Goal: Task Accomplishment & Management: Complete application form

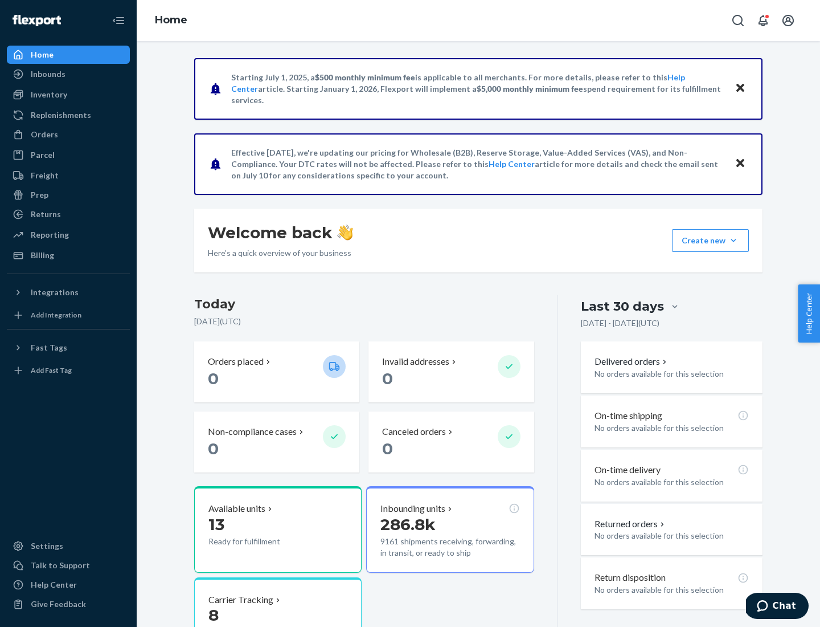
click at [734, 240] on button "Create new Create new inbound Create new order Create new product" at bounding box center [710, 240] width 77 height 23
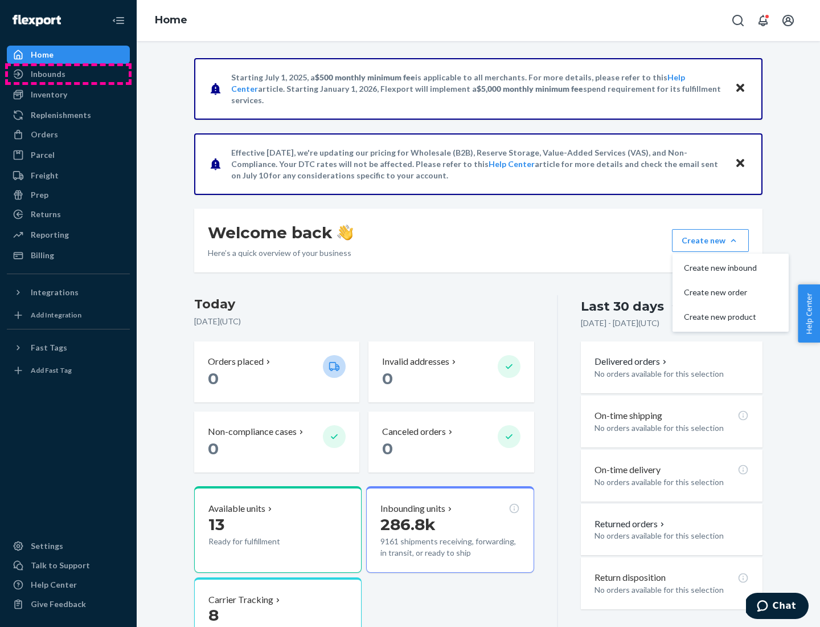
click at [68, 74] on div "Inbounds" at bounding box center [68, 74] width 121 height 16
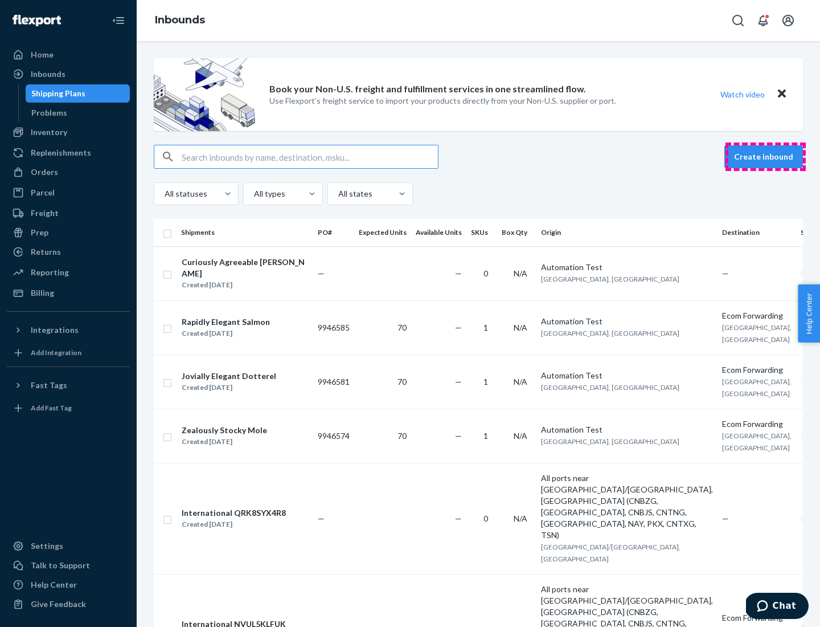
click at [766, 157] on button "Create inbound" at bounding box center [764, 156] width 79 height 23
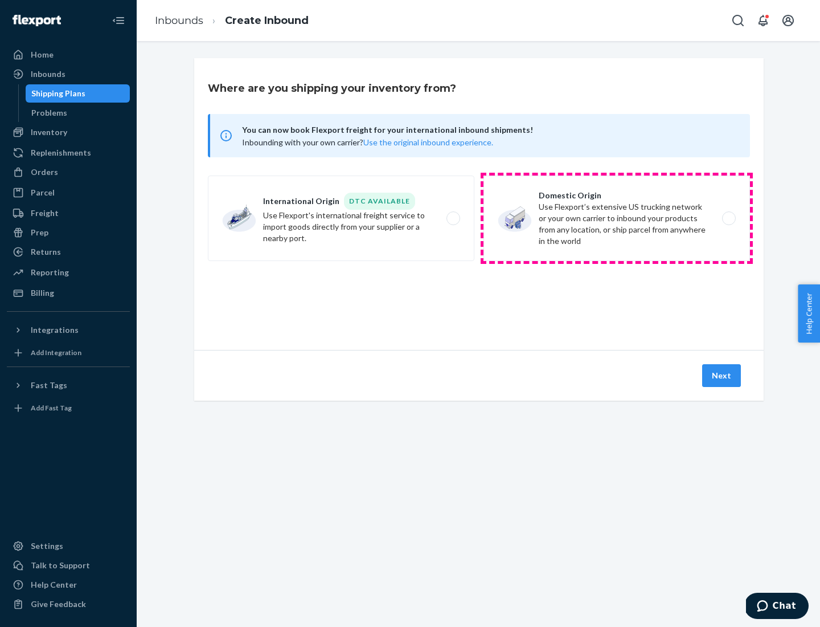
click at [617, 218] on label "Domestic Origin Use Flexport’s extensive US trucking network or your own carrie…" at bounding box center [617, 217] width 267 height 85
click at [729, 218] on input "Domestic Origin Use Flexport’s extensive US trucking network or your own carrie…" at bounding box center [732, 218] width 7 height 7
radio input "true"
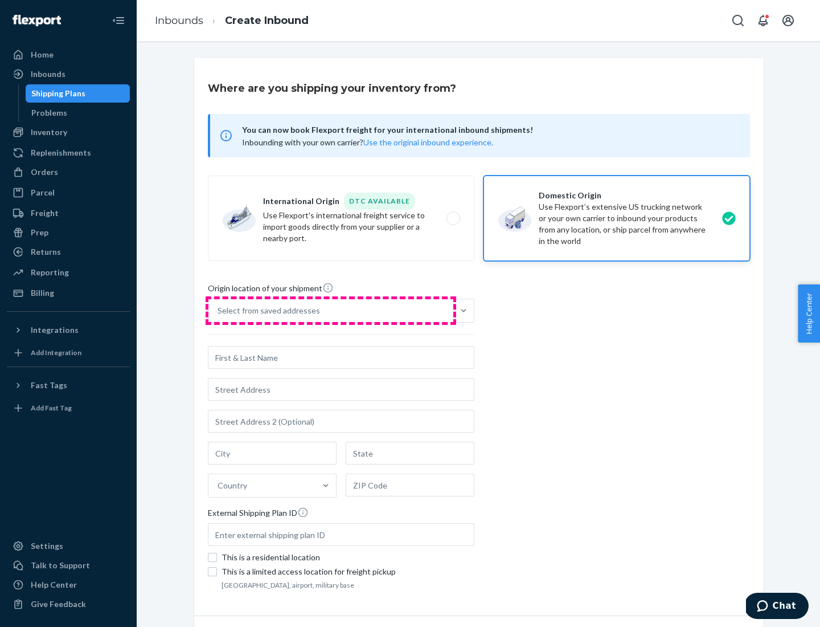
click at [331, 311] on div "Select from saved addresses" at bounding box center [331, 310] width 245 height 23
click at [219, 311] on input "Select from saved addresses" at bounding box center [218, 310] width 1 height 11
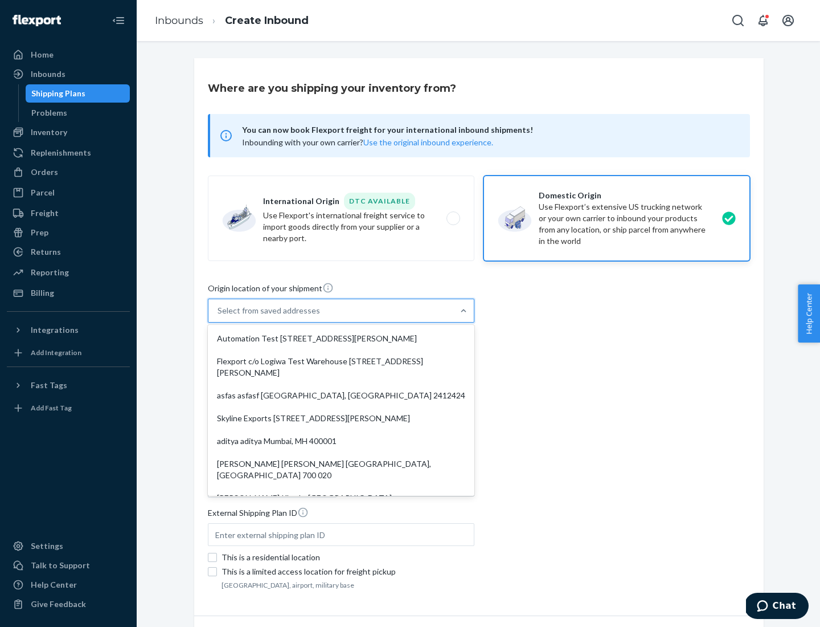
scroll to position [5, 0]
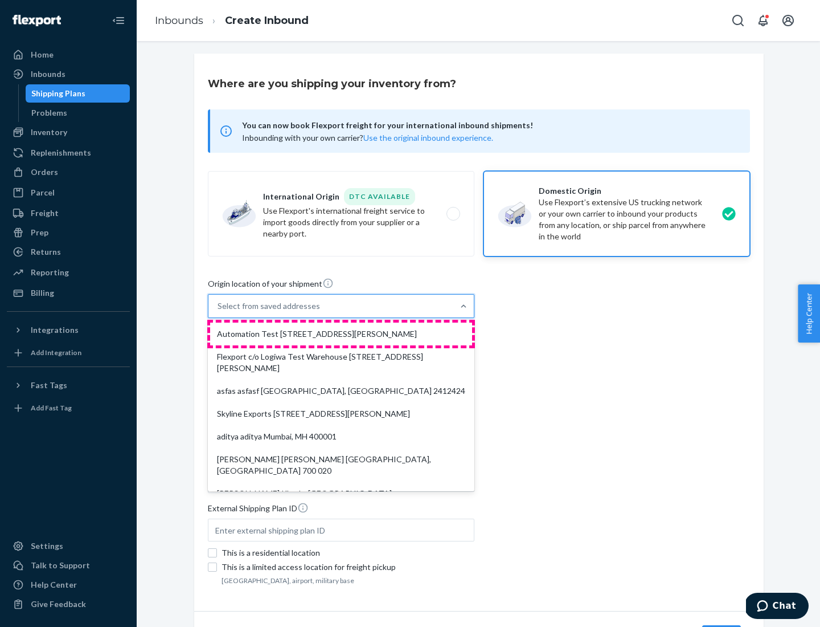
click at [341, 334] on div "Automation Test [STREET_ADDRESS][PERSON_NAME]" at bounding box center [341, 333] width 262 height 23
click at [219, 312] on input "option Automation Test [STREET_ADDRESS][PERSON_NAME]. 9 results available. Use …" at bounding box center [218, 305] width 1 height 11
type input "Automation Test"
type input "[STREET_ADDRESS][PERSON_NAME]"
type input "9th Floor"
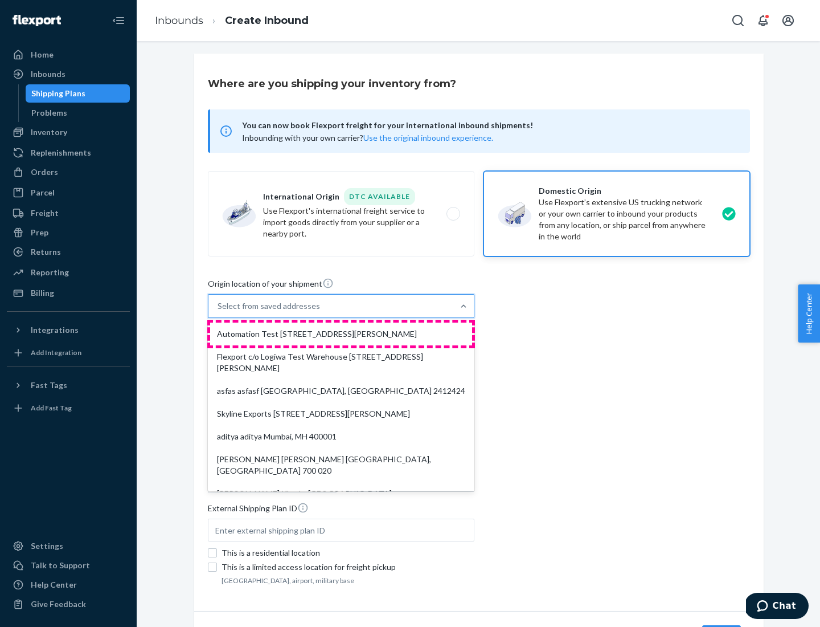
type input "[GEOGRAPHIC_DATA]"
type input "CA"
type input "94104"
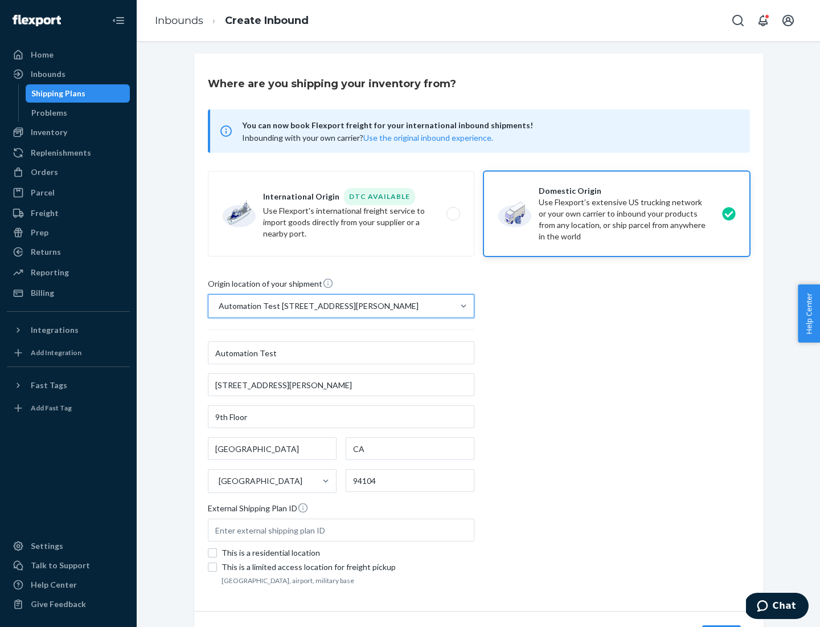
scroll to position [67, 0]
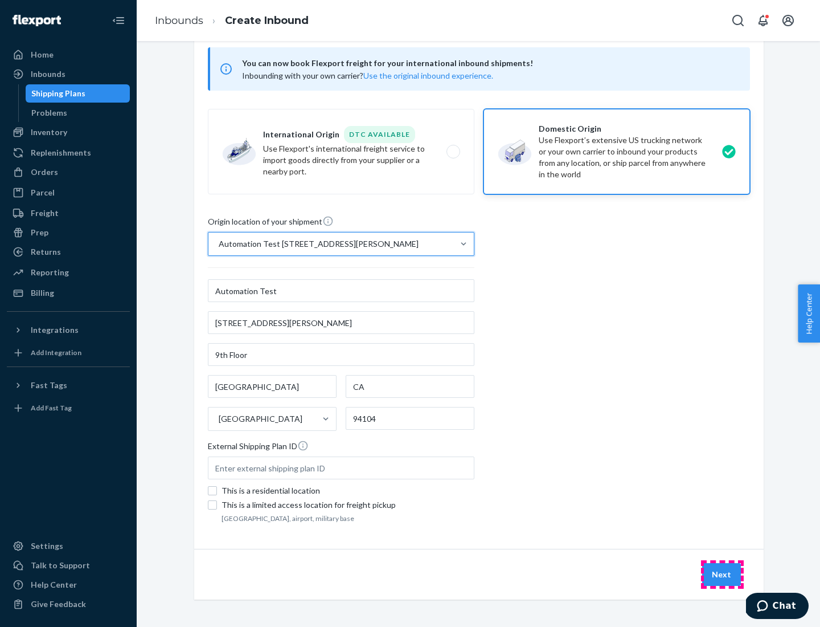
click at [722, 574] on button "Next" at bounding box center [722, 574] width 39 height 23
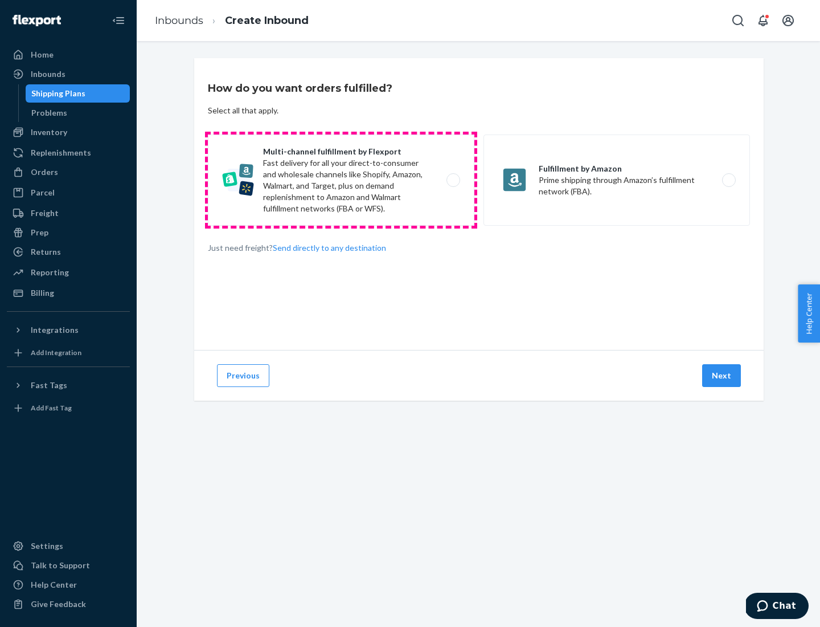
click at [341, 180] on label "Multi-channel fulfillment by Flexport Fast delivery for all your direct-to-cons…" at bounding box center [341, 179] width 267 height 91
click at [453, 180] on input "Multi-channel fulfillment by Flexport Fast delivery for all your direct-to-cons…" at bounding box center [456, 180] width 7 height 7
radio input "true"
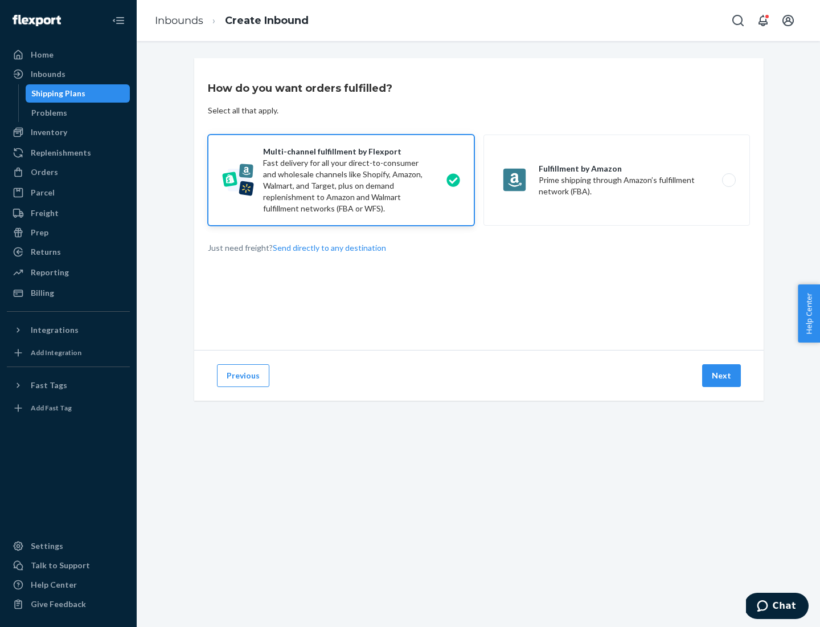
click at [722, 375] on button "Next" at bounding box center [722, 375] width 39 height 23
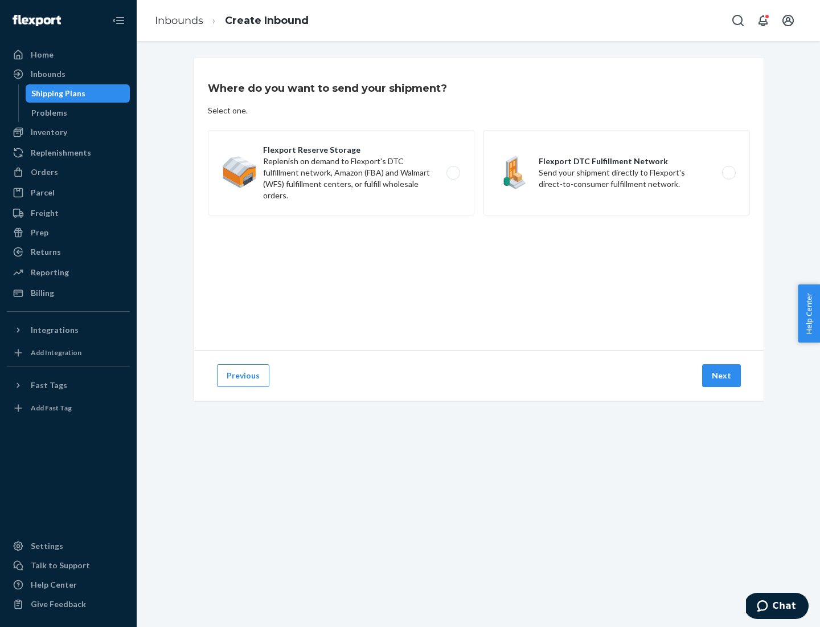
click at [617, 173] on label "Flexport DTC Fulfillment Network Send your shipment directly to Flexport's dire…" at bounding box center [617, 172] width 267 height 85
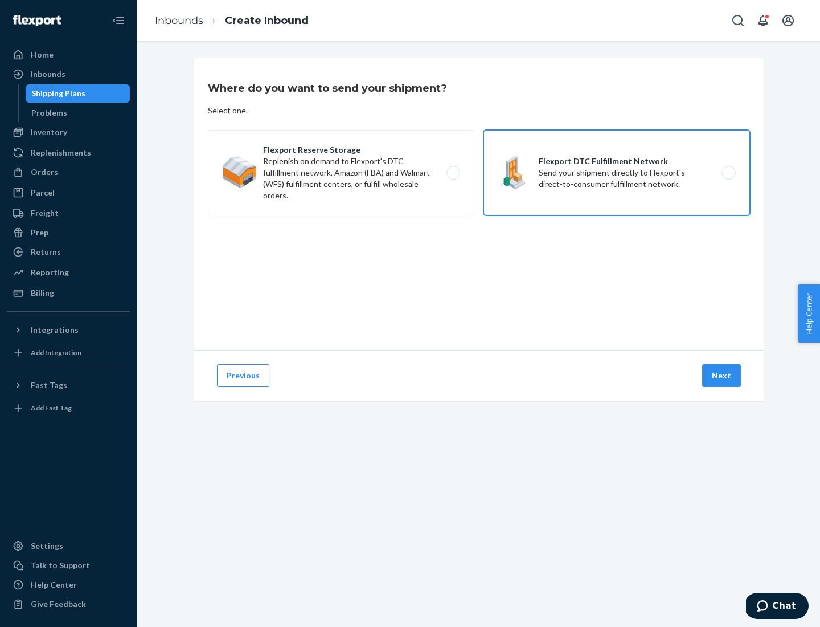
click at [729, 173] on input "Flexport DTC Fulfillment Network Send your shipment directly to Flexport's dire…" at bounding box center [732, 172] width 7 height 7
radio input "true"
click at [722, 375] on button "Next" at bounding box center [722, 375] width 39 height 23
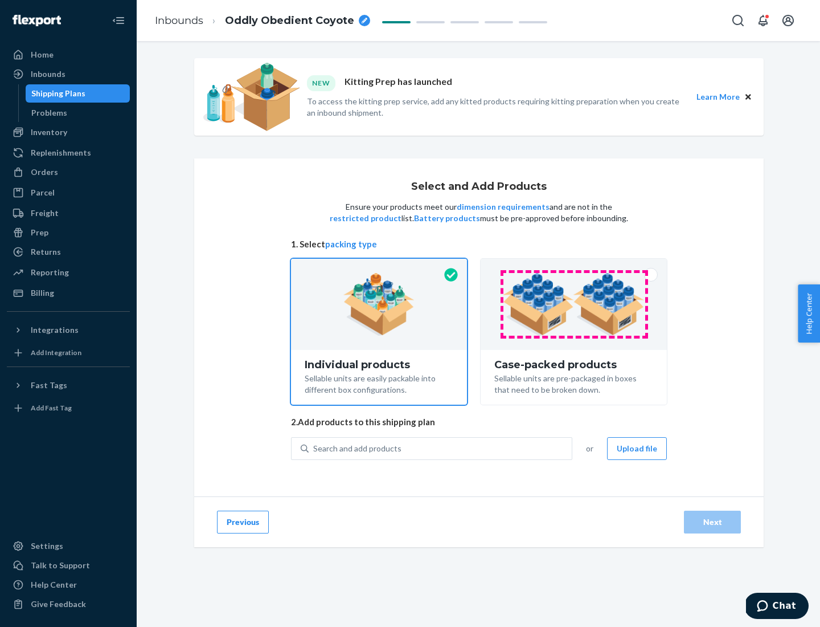
click at [574, 304] on img at bounding box center [574, 304] width 142 height 63
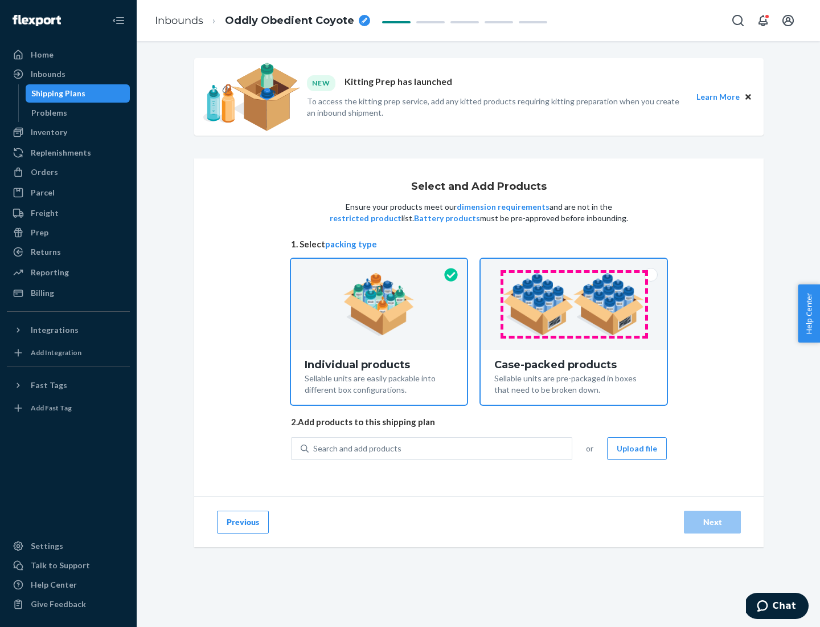
click at [574, 266] on input "Case-packed products Sellable units are pre-packaged in boxes that need to be b…" at bounding box center [573, 262] width 7 height 7
radio input "true"
radio input "false"
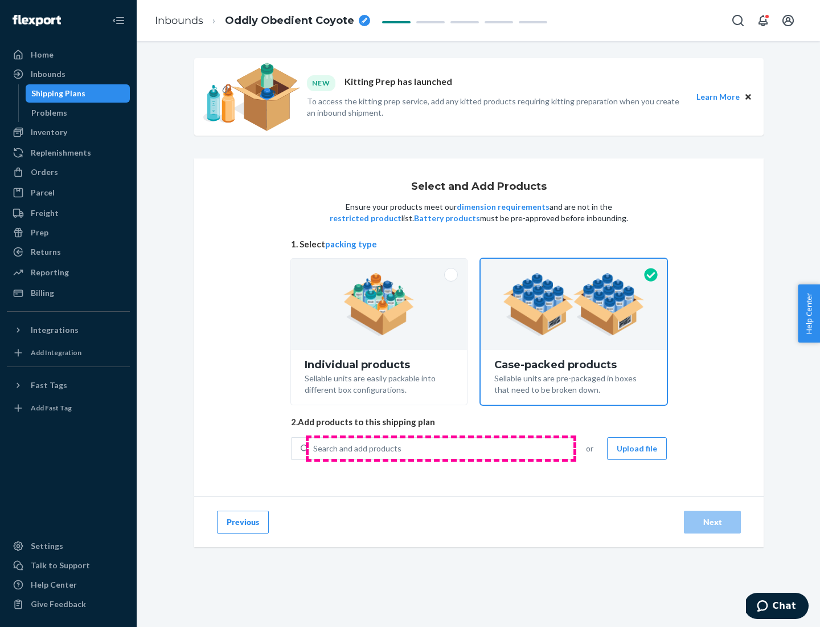
click at [441, 448] on div "Search and add products" at bounding box center [440, 448] width 263 height 21
click at [315, 448] on input "Search and add products" at bounding box center [313, 448] width 1 height 11
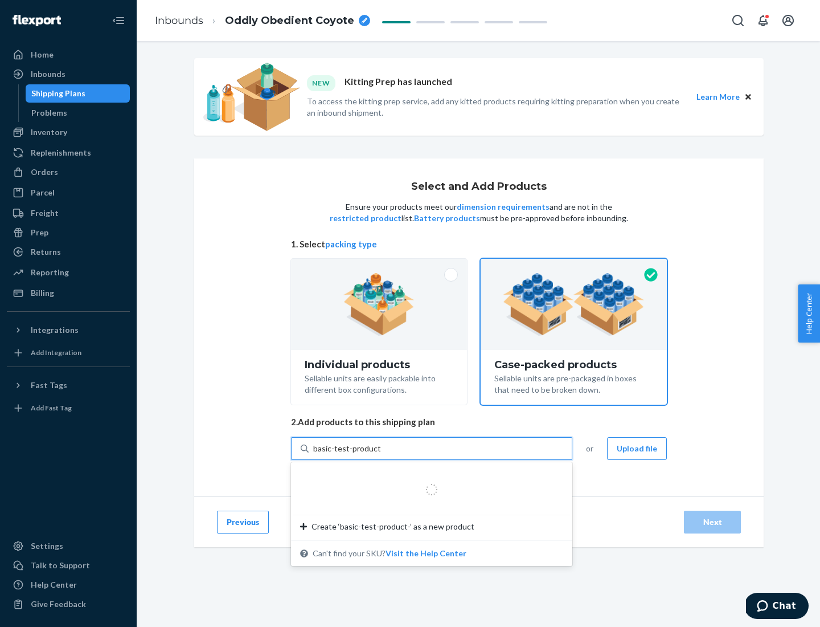
type input "basic-test-product-1"
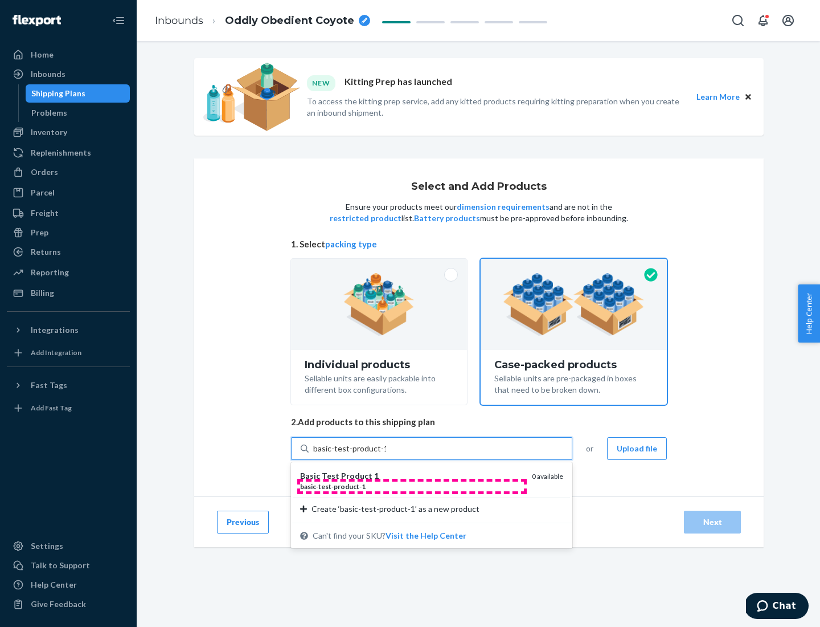
click at [412, 486] on div "basic - test - product - 1" at bounding box center [411, 486] width 223 height 10
click at [386, 454] on input "basic-test-product-1" at bounding box center [349, 448] width 73 height 11
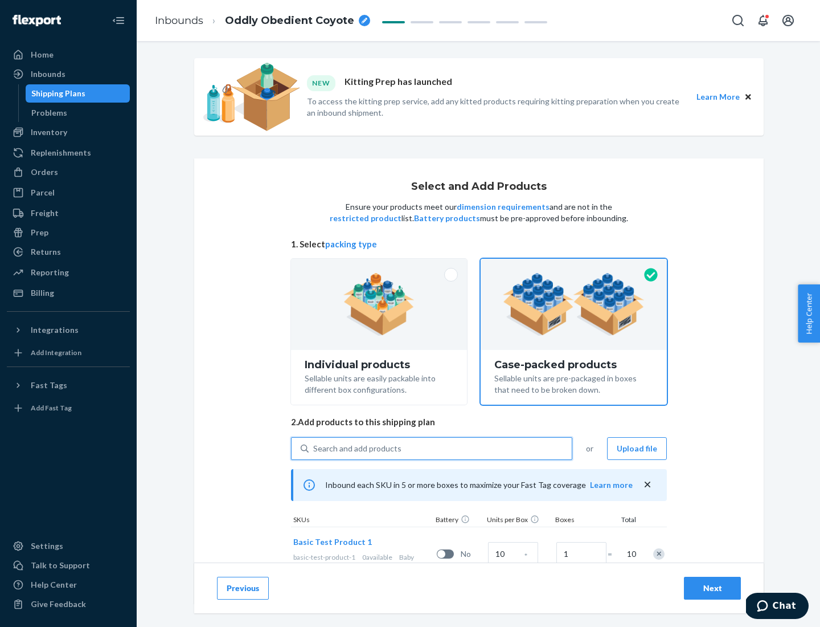
scroll to position [41, 0]
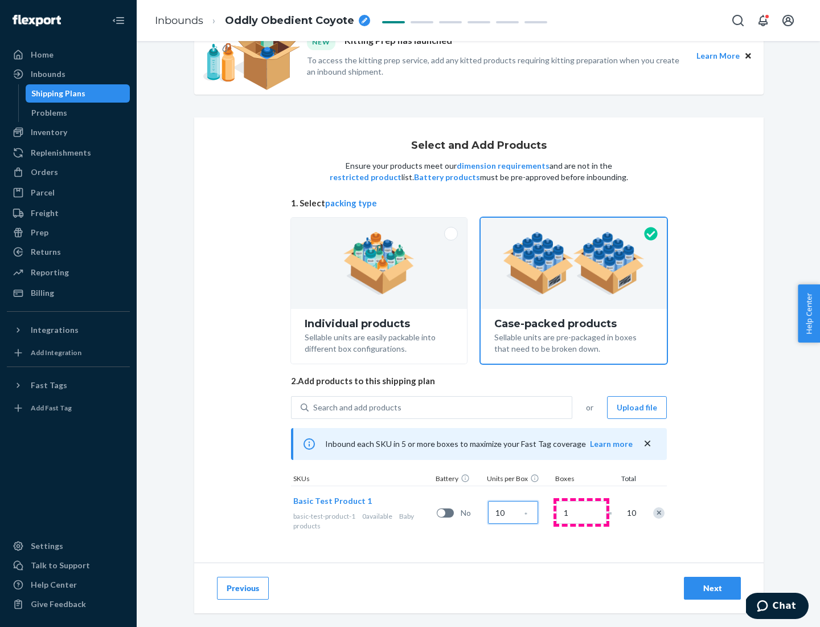
type input "10"
type input "7"
click at [713, 588] on div "Next" at bounding box center [713, 587] width 38 height 11
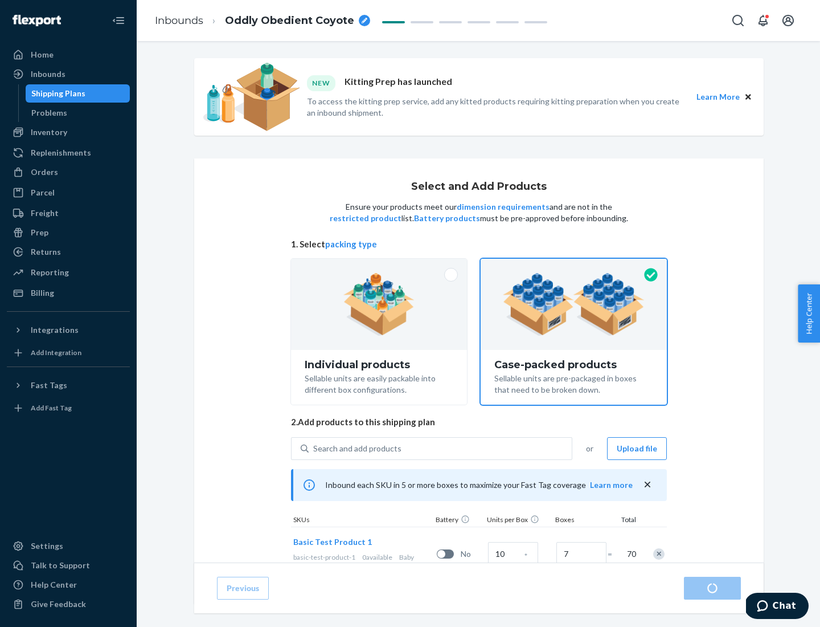
radio input "true"
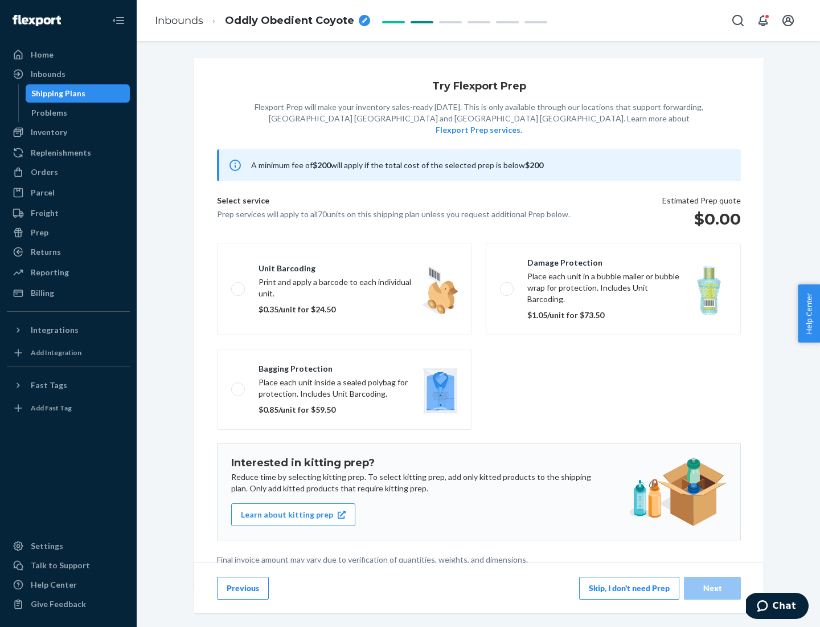
scroll to position [3, 0]
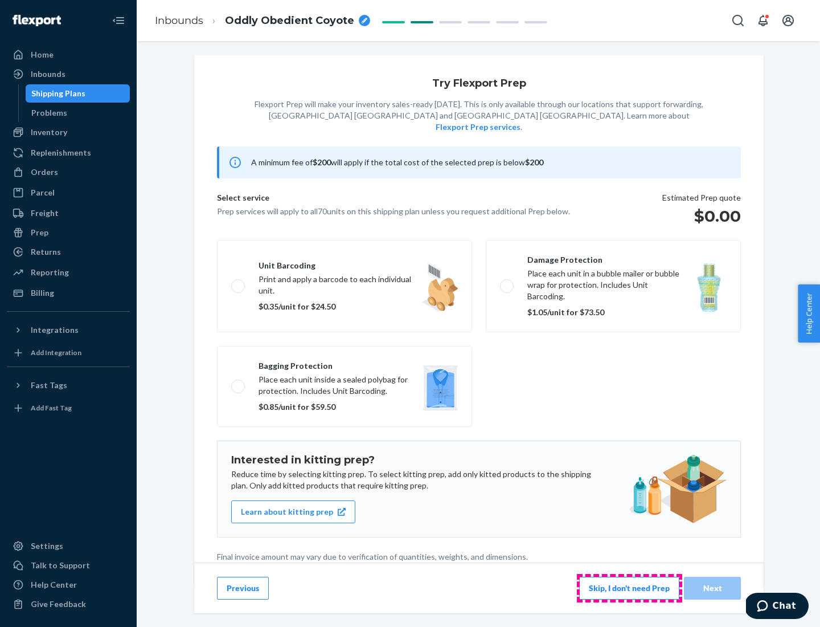
click at [630, 587] on button "Skip, I don't need Prep" at bounding box center [629, 588] width 100 height 23
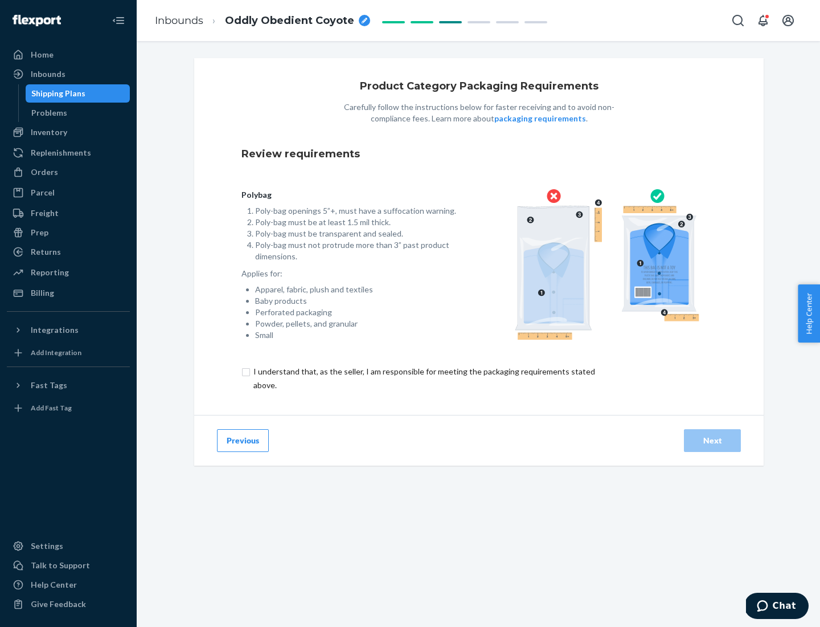
click at [423, 378] on input "checkbox" at bounding box center [431, 378] width 379 height 27
checkbox input "true"
click at [713, 440] on div "Next" at bounding box center [713, 440] width 38 height 11
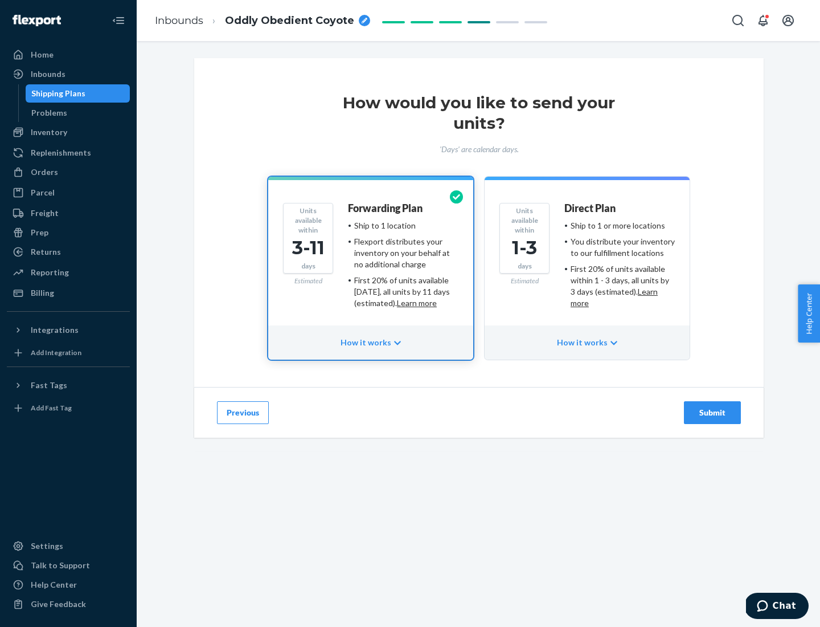
click at [587, 260] on ul "Ship to 1 or more locations You distribute your inventory to our fulfillment lo…" at bounding box center [620, 264] width 111 height 89
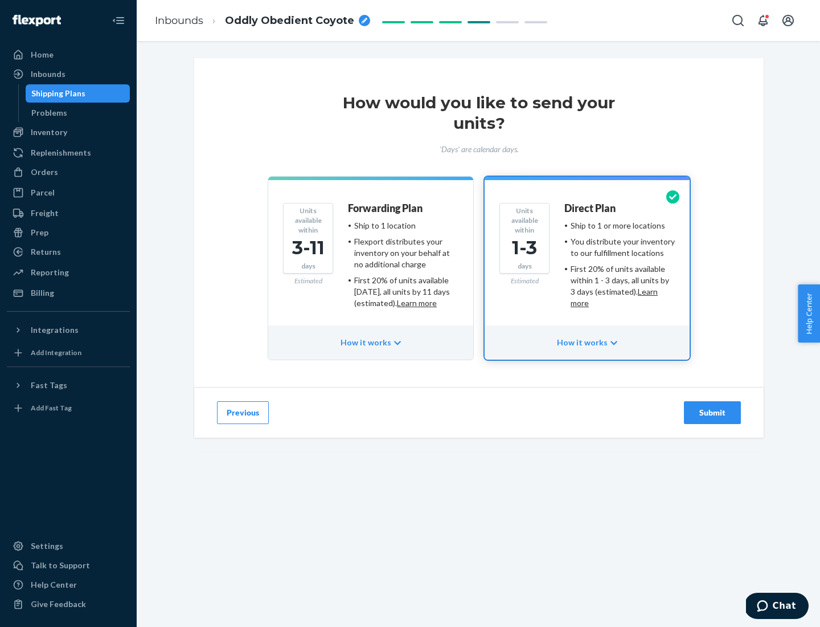
click at [713, 413] on div "Submit" at bounding box center [713, 412] width 38 height 11
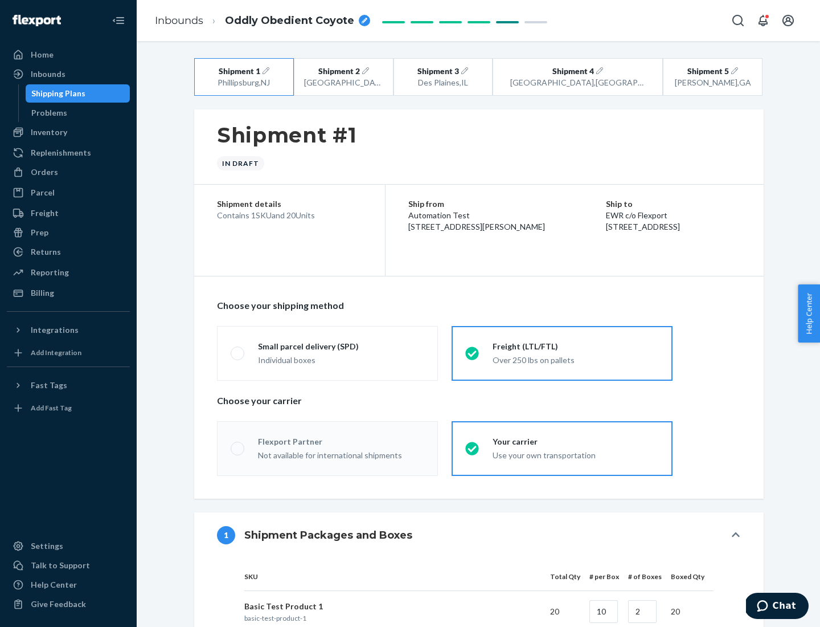
radio input "true"
radio input "false"
radio input "true"
radio input "false"
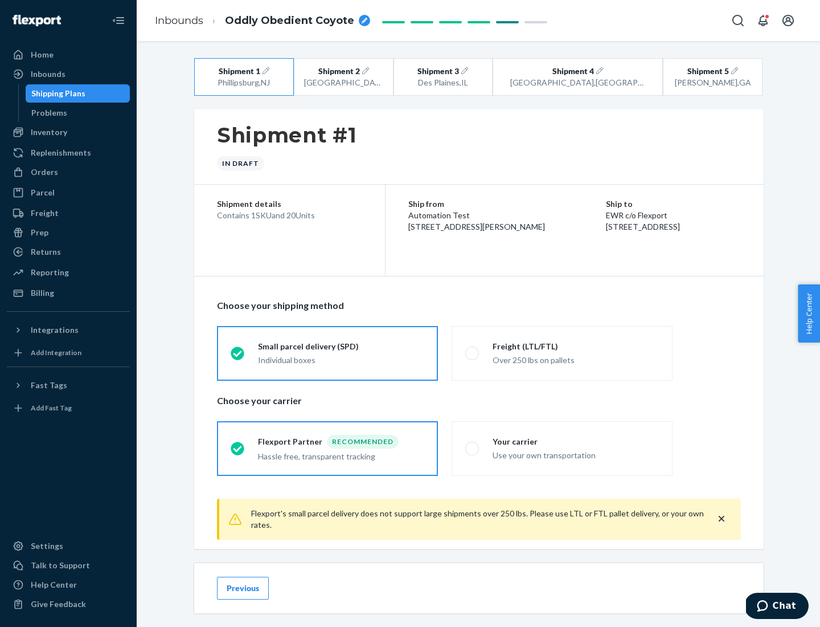
scroll to position [13, 0]
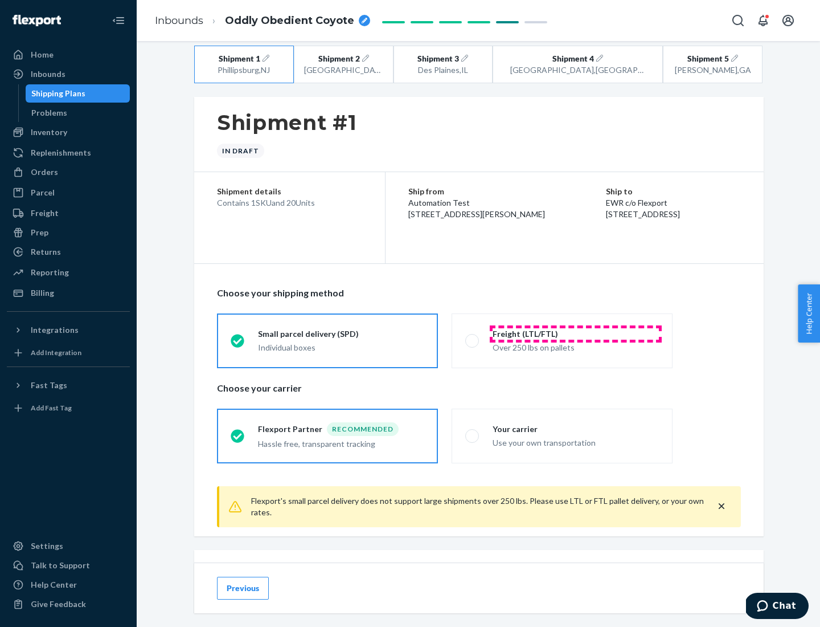
click at [576, 333] on div "Freight (LTL/FTL)" at bounding box center [576, 333] width 166 height 11
click at [473, 337] on input "Freight (LTL/FTL) Over 250 lbs on pallets" at bounding box center [468, 340] width 7 height 7
radio input "true"
radio input "false"
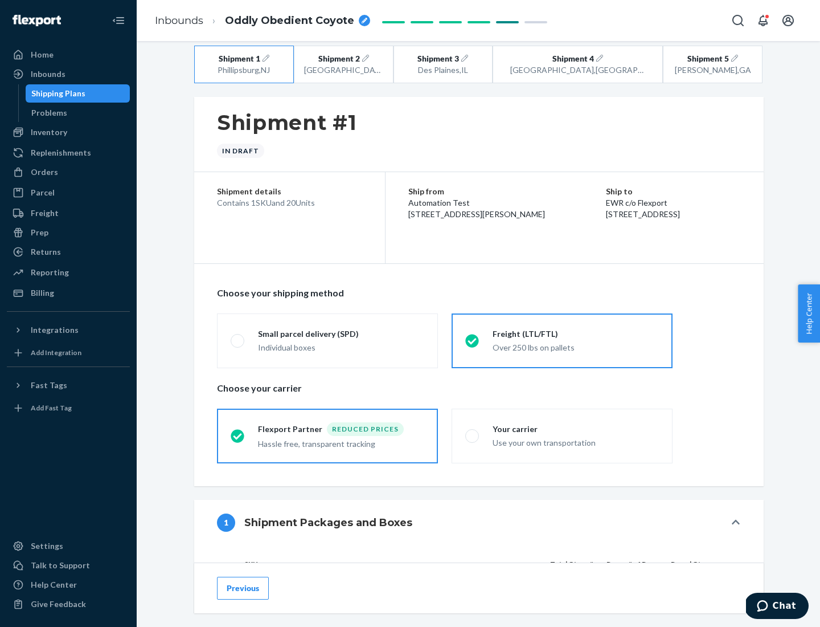
scroll to position [108, 0]
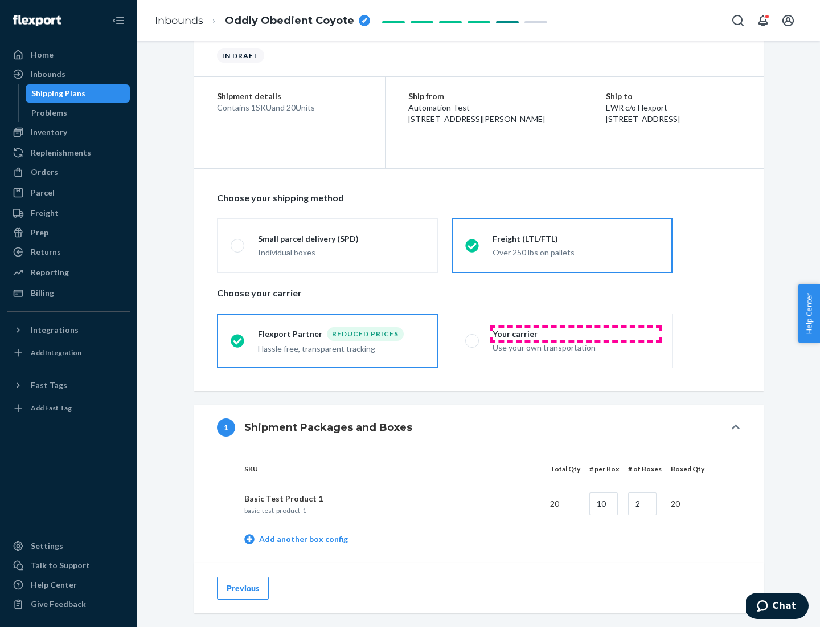
click at [576, 333] on div "Your carrier" at bounding box center [576, 333] width 166 height 11
click at [473, 337] on input "Your carrier Use your own transportation" at bounding box center [468, 340] width 7 height 7
radio input "true"
radio input "false"
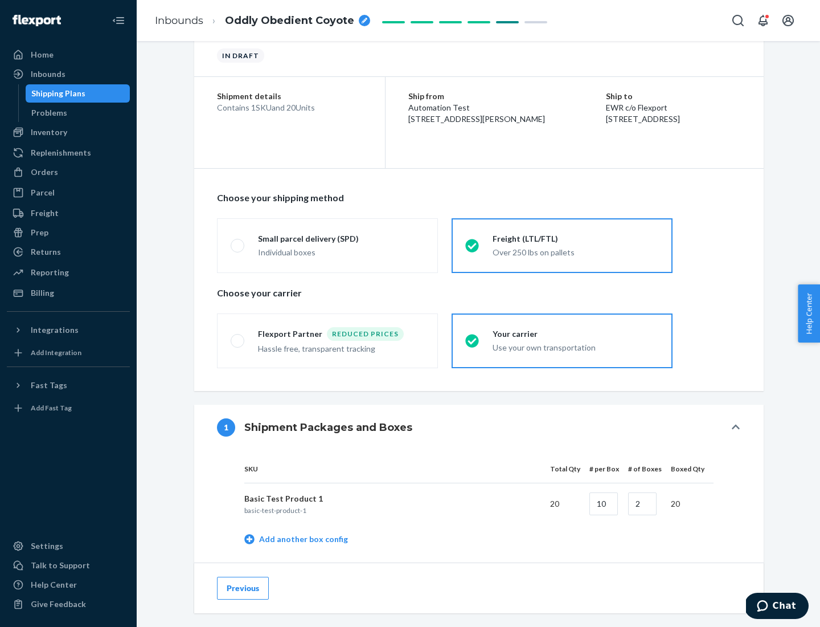
scroll to position [360, 0]
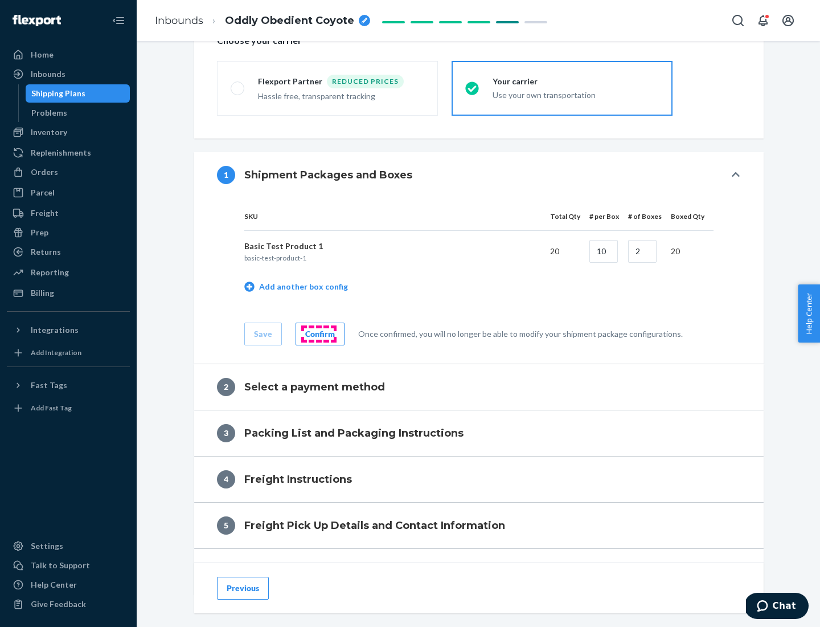
click at [318, 333] on div "Confirm" at bounding box center [320, 333] width 30 height 11
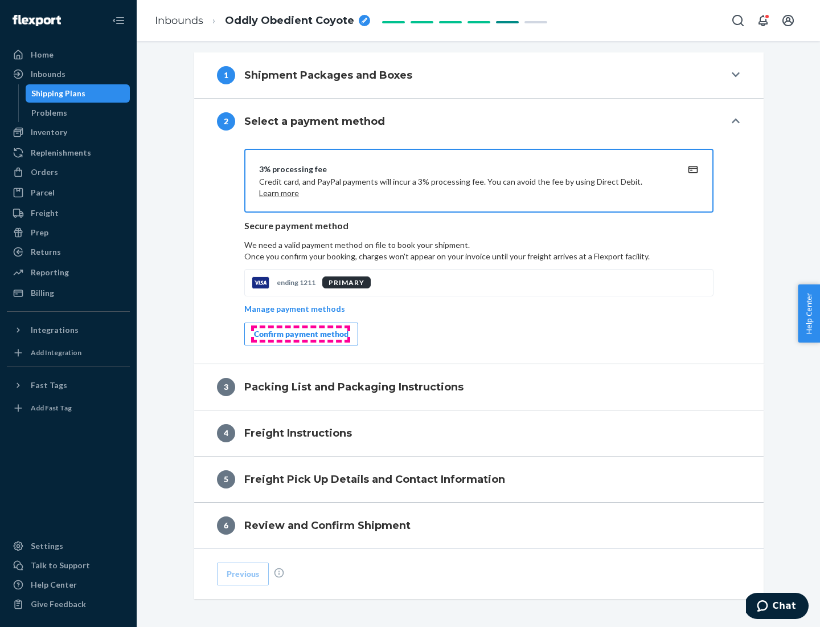
click at [300, 334] on div "Confirm payment method" at bounding box center [301, 333] width 95 height 11
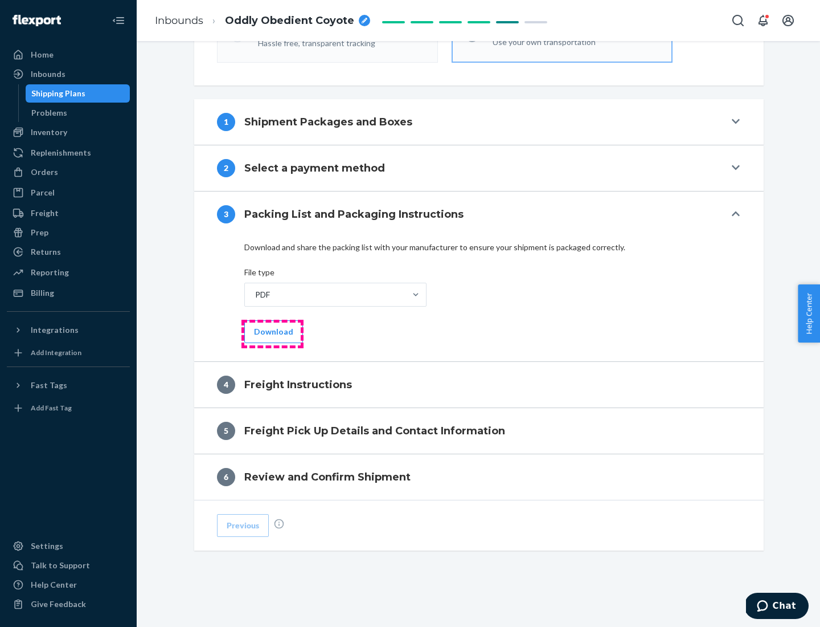
scroll to position [411, 0]
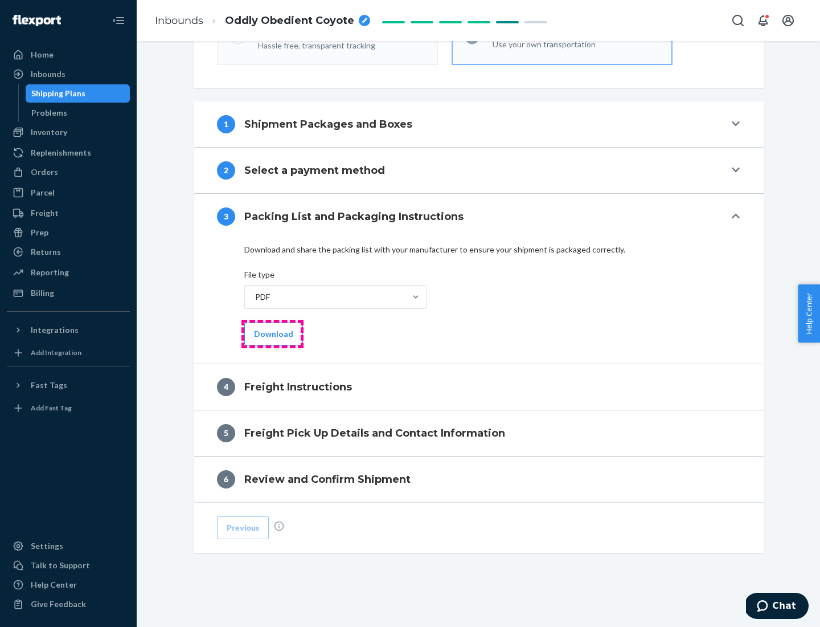
click at [272, 333] on button "Download" at bounding box center [273, 333] width 59 height 23
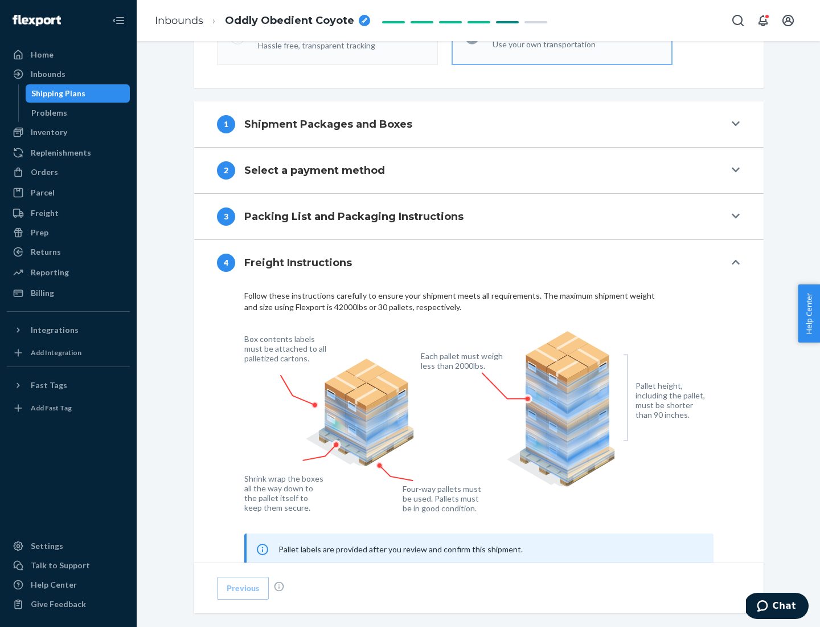
scroll to position [689, 0]
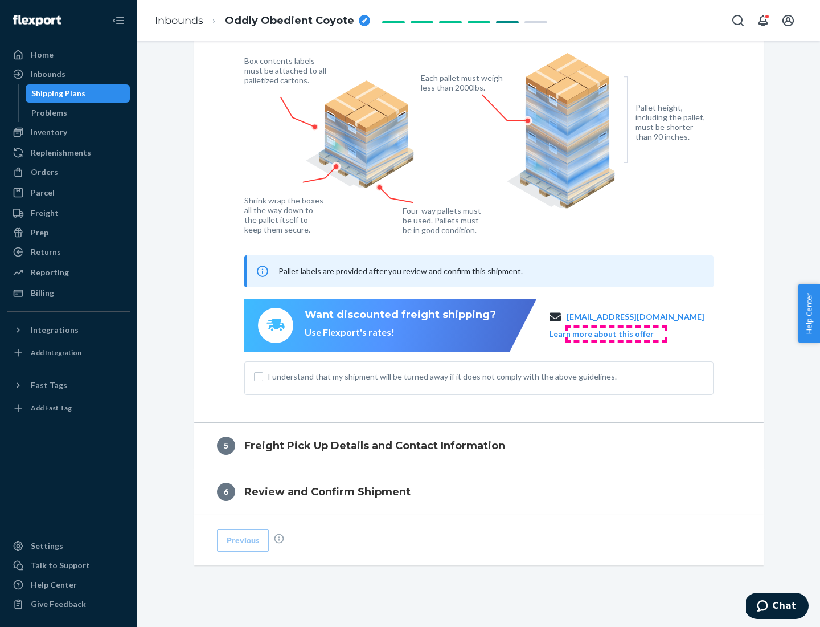
click at [616, 333] on button "Learn more about this offer" at bounding box center [602, 333] width 104 height 11
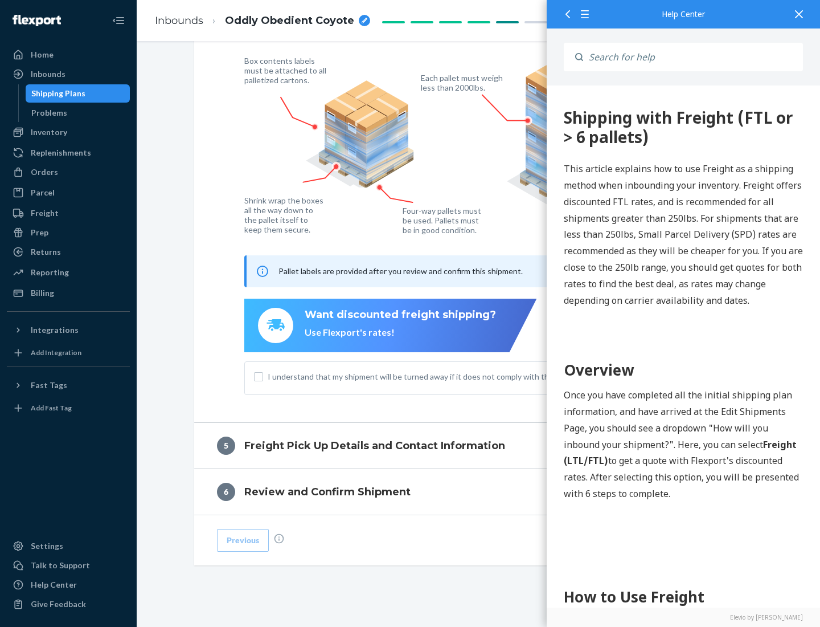
scroll to position [0, 0]
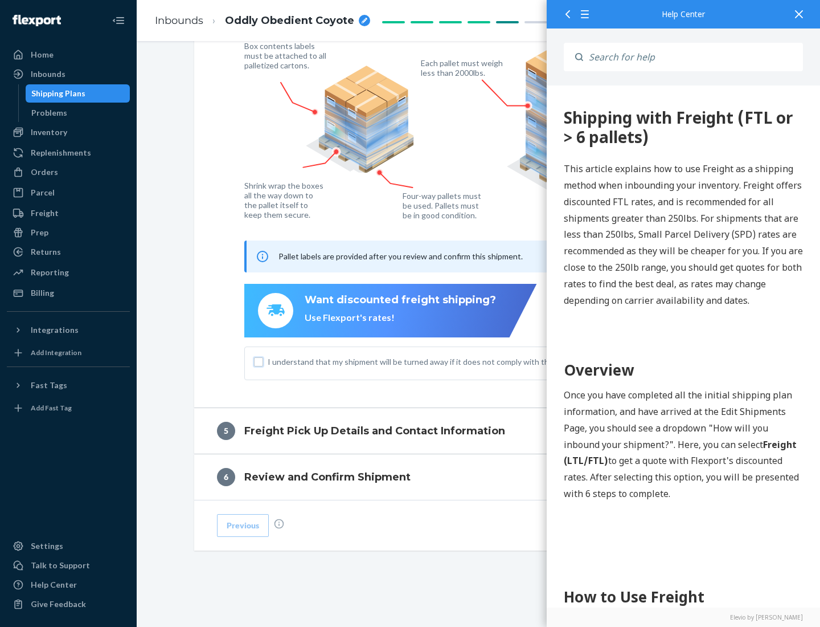
click at [259, 361] on input "I understand that my shipment will be turned away if it does not comply with th…" at bounding box center [258, 361] width 9 height 9
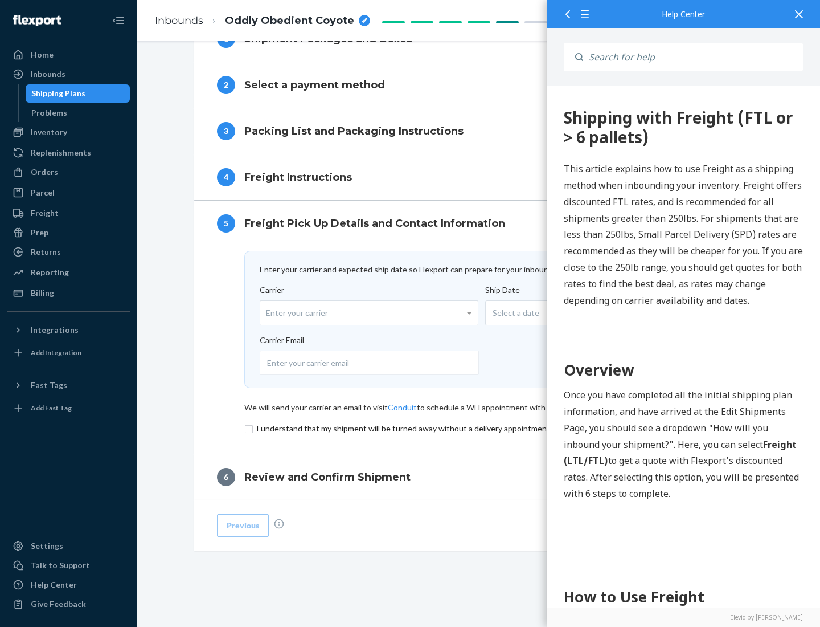
scroll to position [496, 0]
click at [479, 428] on input "checkbox" at bounding box center [478, 429] width 469 height 14
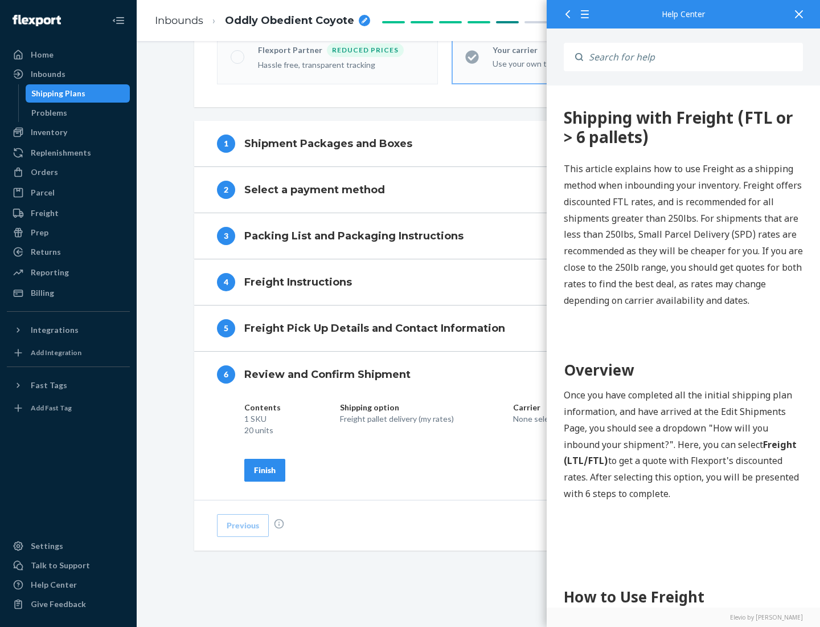
scroll to position [391, 0]
click at [265, 469] on div "Finish" at bounding box center [265, 469] width 22 height 11
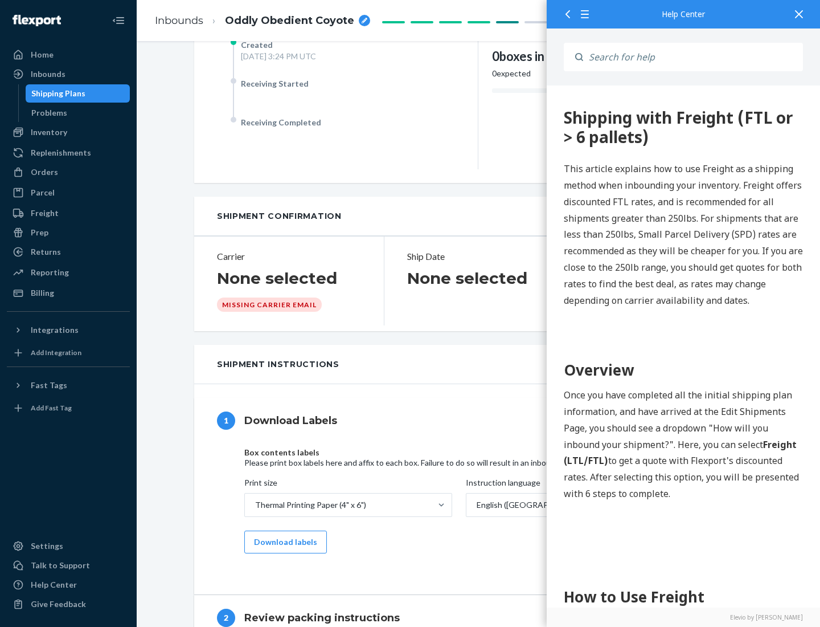
scroll to position [0, 0]
